Goal: Find contact information: Obtain details needed to contact an individual or organization

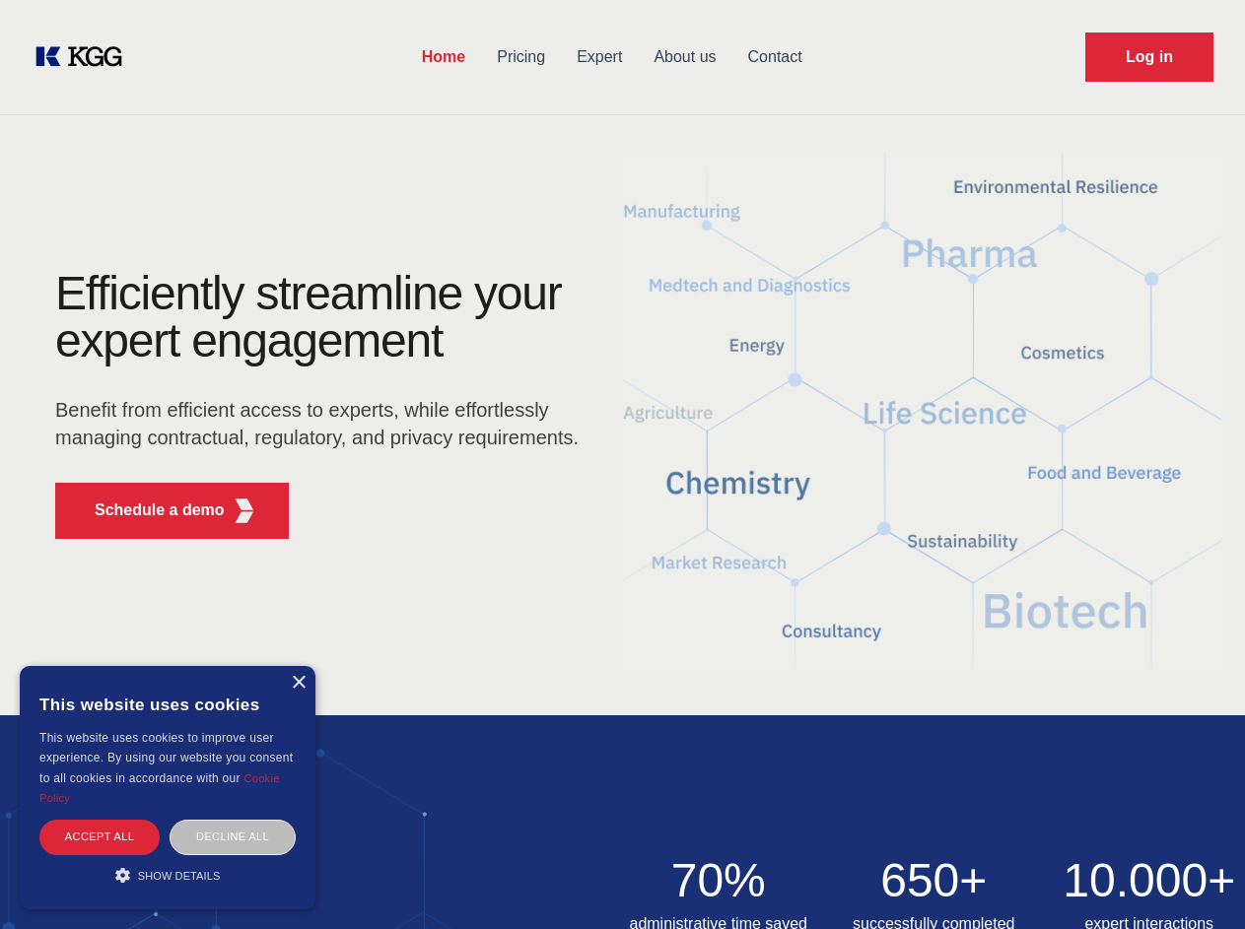
click at [622, 464] on div "Efficiently streamline your expert engagement Benefit from efficient access to …" at bounding box center [323, 412] width 599 height 285
click at [148, 510] on p "Schedule a demo" at bounding box center [160, 511] width 130 height 24
click at [298, 683] on div "× This website uses cookies This website uses cookies to improve user experienc…" at bounding box center [168, 787] width 296 height 243
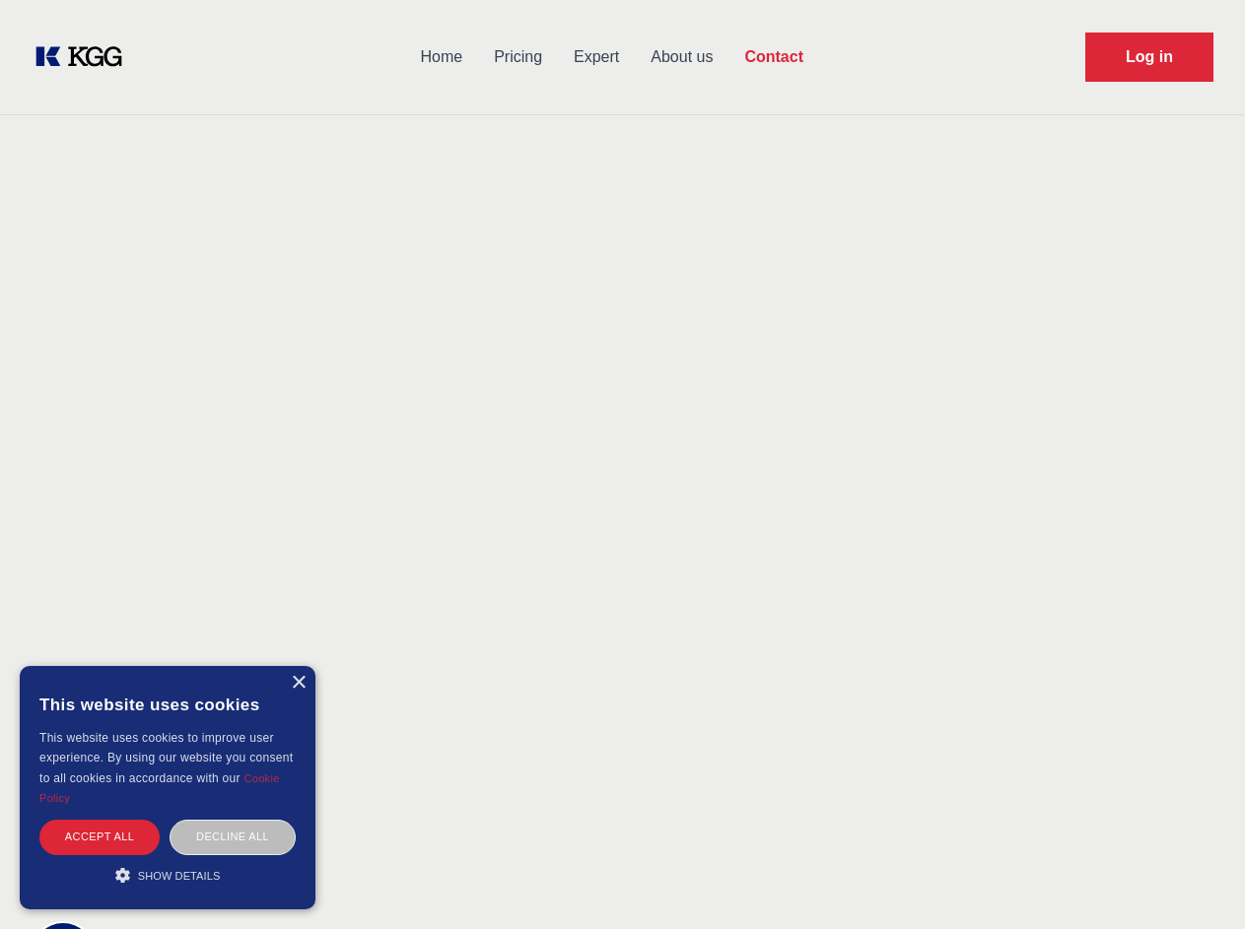
click at [100, 837] on div "Accept all" at bounding box center [99, 837] width 120 height 34
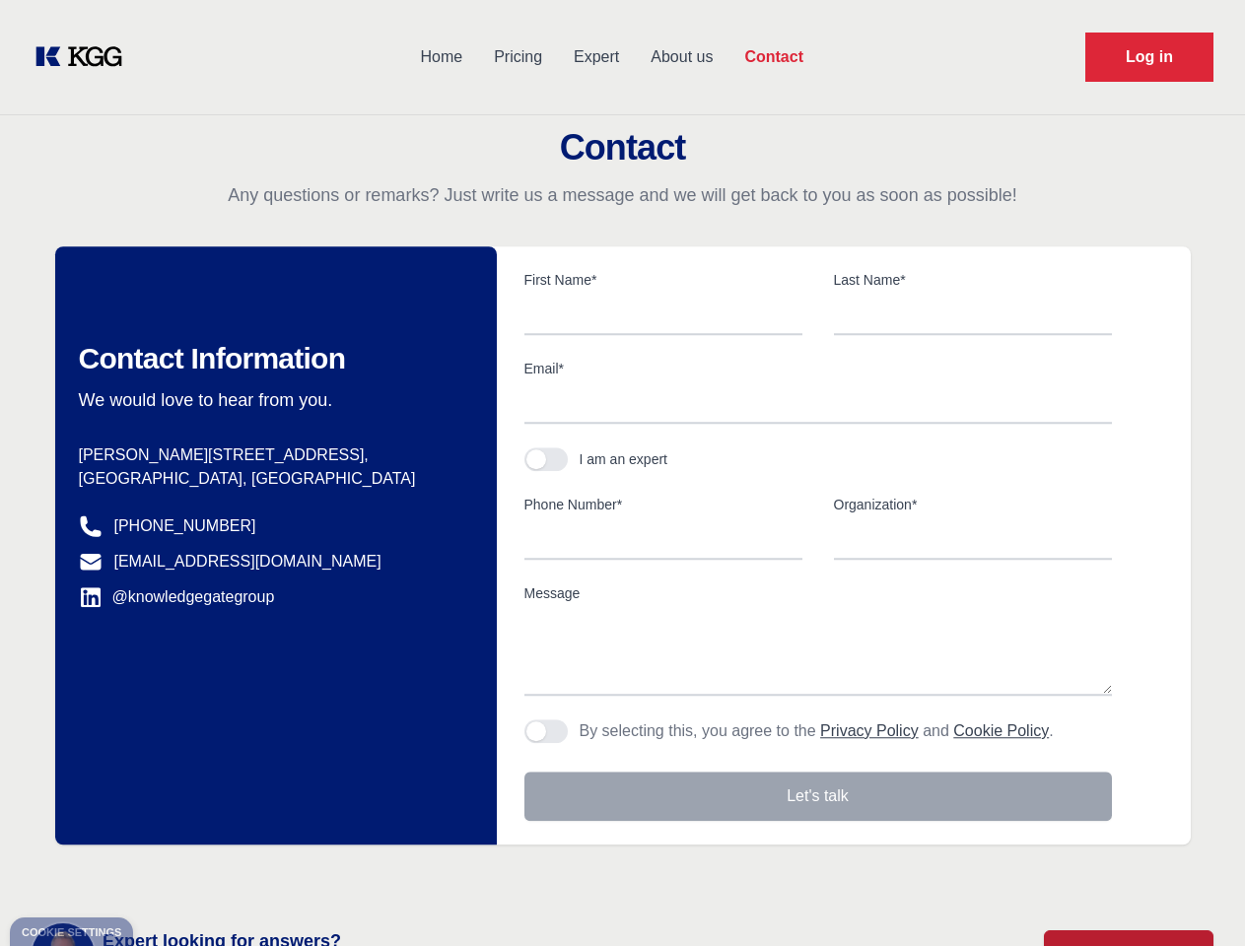
click at [233, 837] on div "Contact Information We would love to hear from you. Postal address [PERSON_NAME…" at bounding box center [275, 545] width 441 height 598
click at [168, 875] on main "Contact Any questions or remarks? Just write us a message and we will get back …" at bounding box center [622, 513] width 1245 height 1026
